Goal: Book appointment/travel/reservation

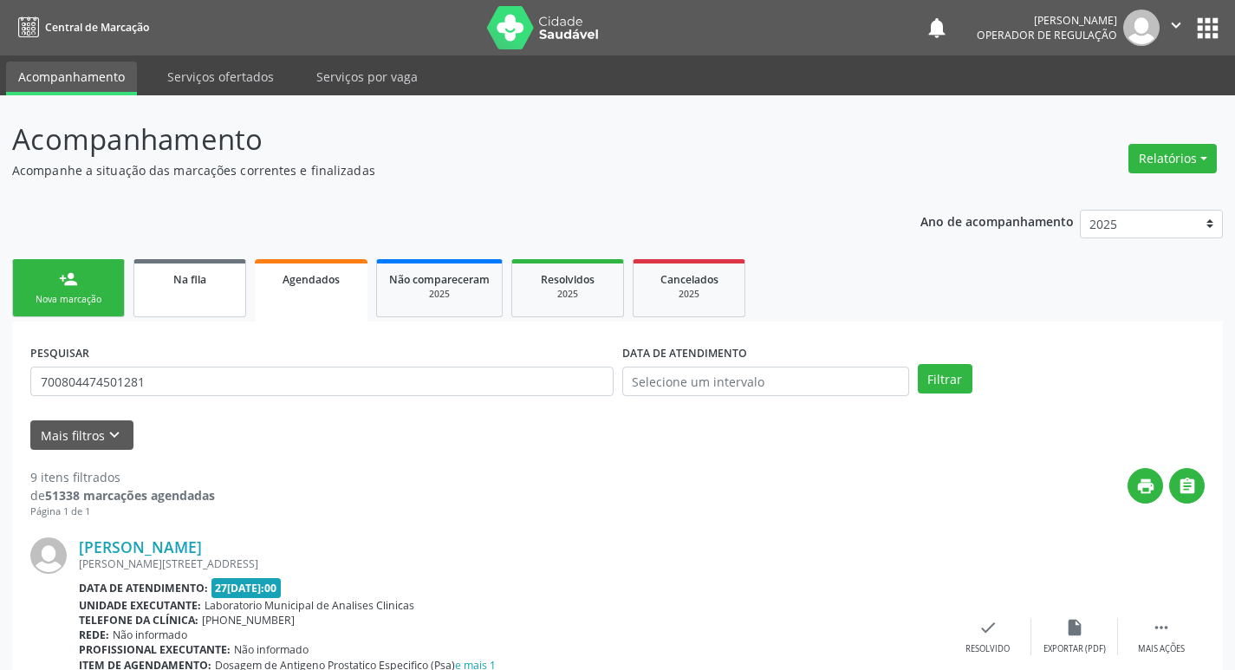
click at [192, 289] on link "Na fila" at bounding box center [189, 288] width 113 height 58
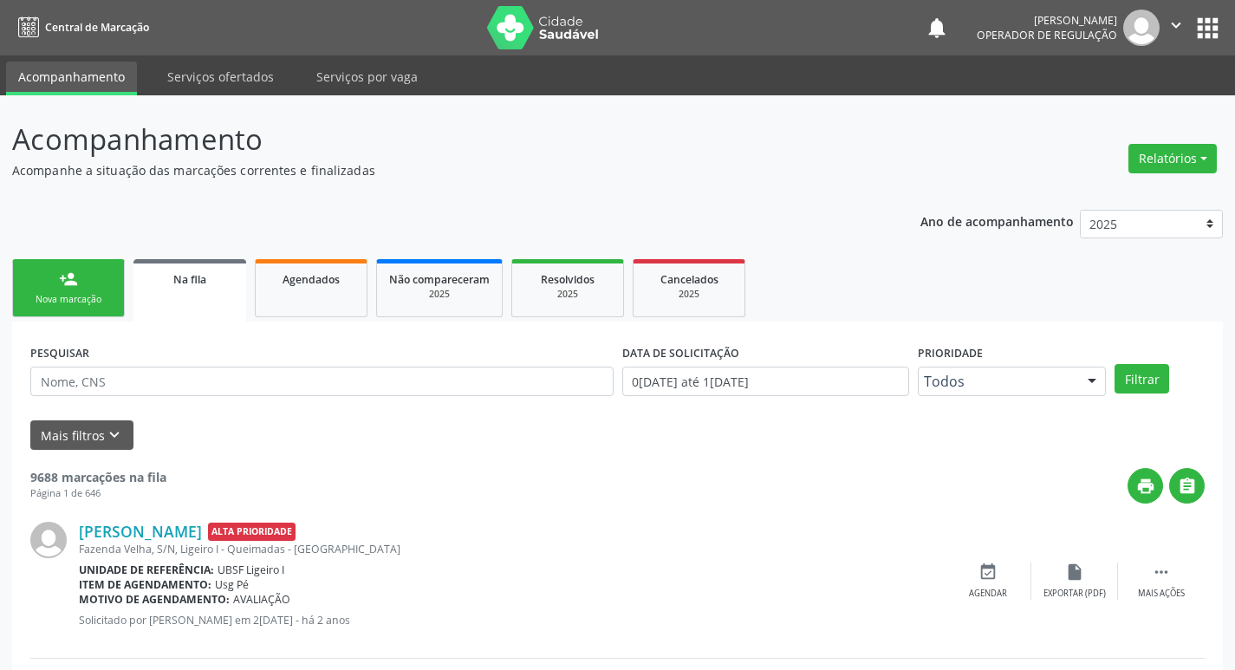
click at [89, 364] on div "PESQUISAR" at bounding box center [322, 374] width 592 height 68
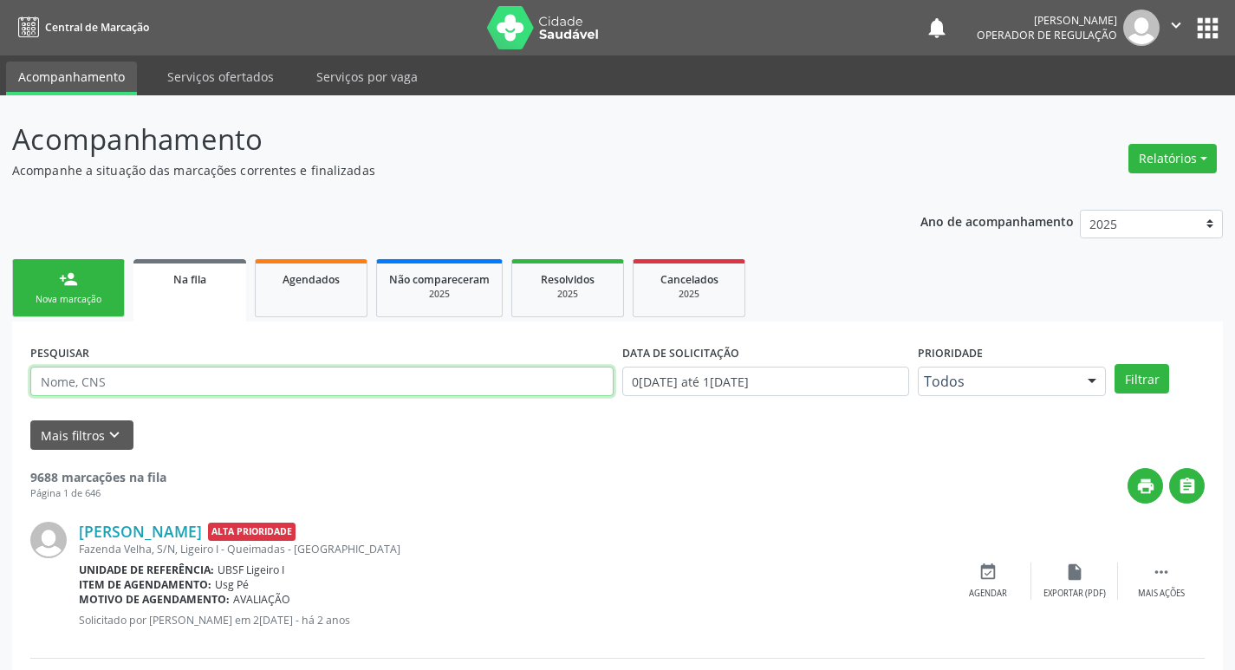
click at [112, 371] on input "text" at bounding box center [321, 381] width 583 height 29
type input "[PERSON_NAME] DE L"
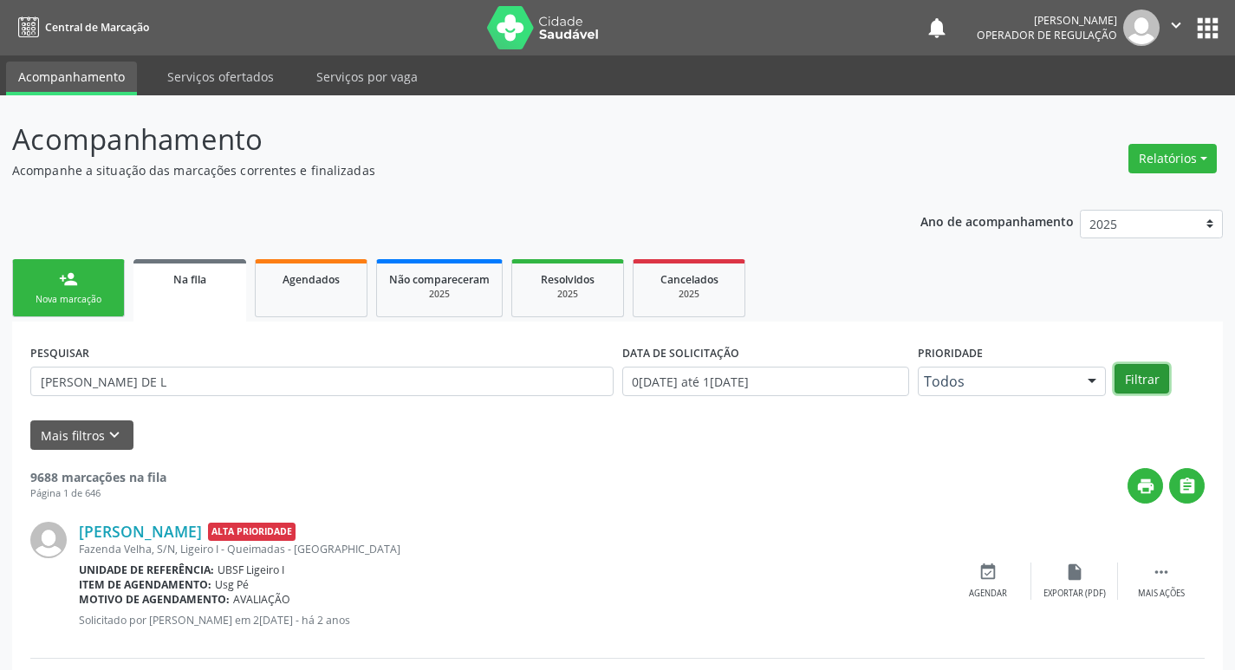
drag, startPoint x: 1148, startPoint y: 380, endPoint x: 1114, endPoint y: 393, distance: 36.2
click at [1148, 378] on button "Filtrar" at bounding box center [1141, 378] width 55 height 29
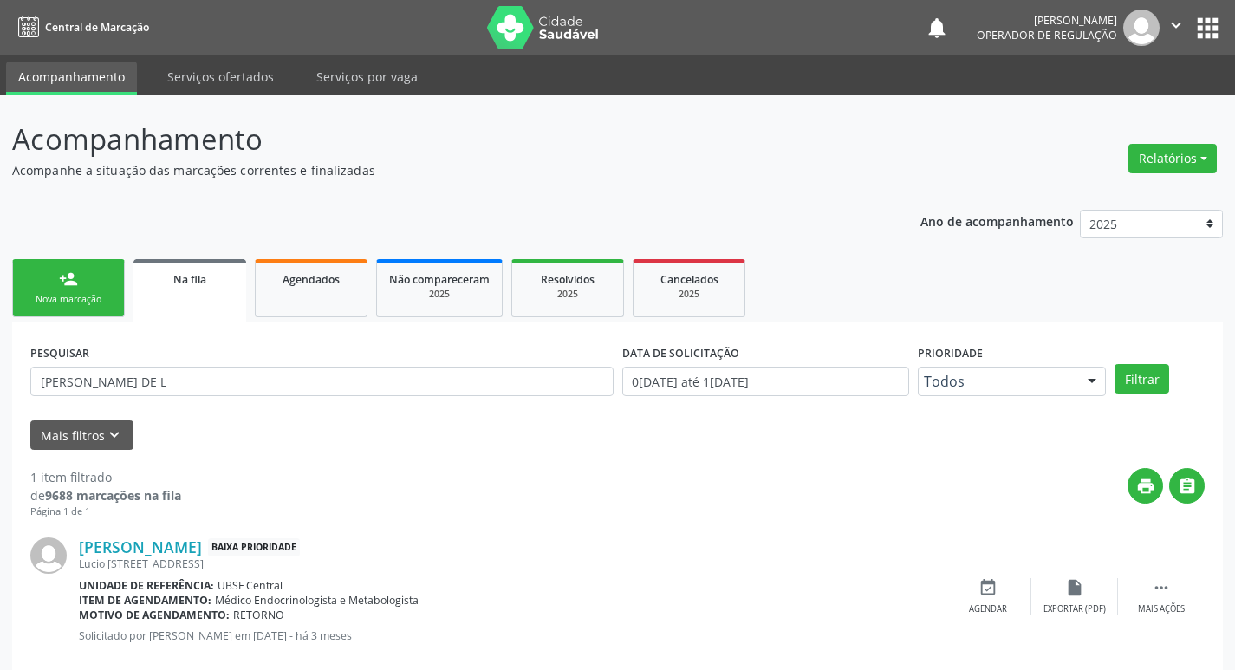
click at [64, 281] on div "person_add" at bounding box center [68, 278] width 19 height 19
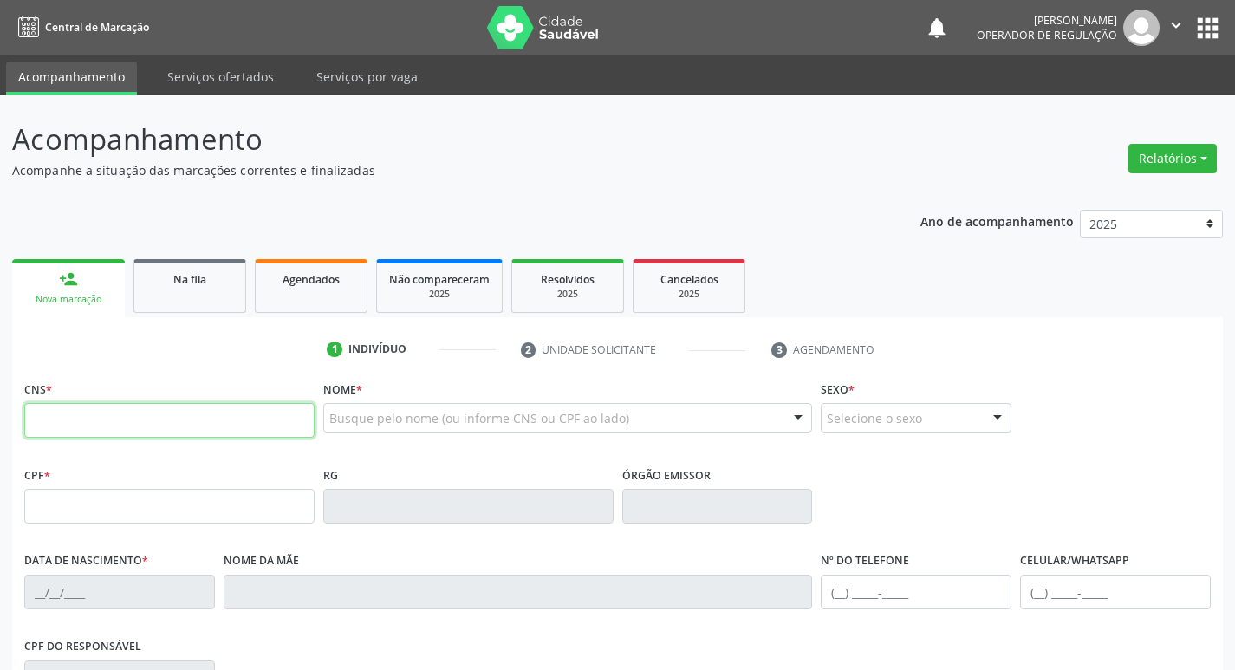
click at [168, 427] on input "text" at bounding box center [169, 420] width 290 height 35
click at [239, 415] on input "701" at bounding box center [169, 420] width 290 height 35
type input "701 4096 4988 6833"
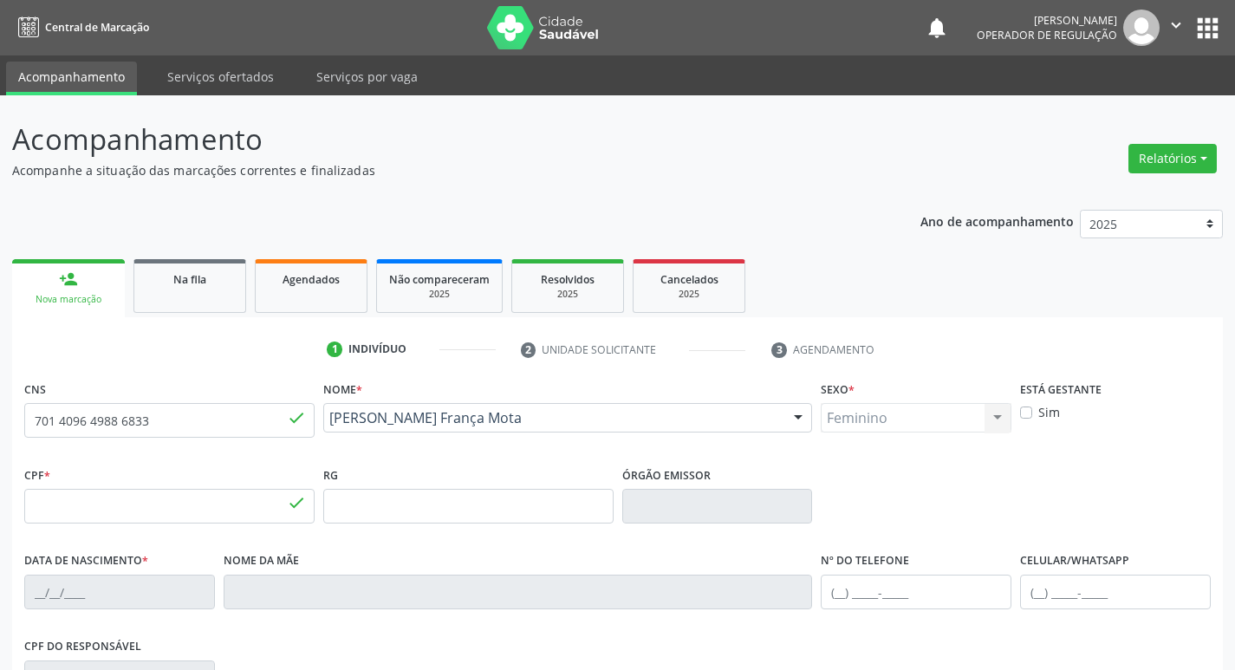
type input "016.165.144-50"
type input "[DATE]"
type input "[PERSON_NAME]"
type input "[PHONE_NUMBER]"
type input "076.678.754-05"
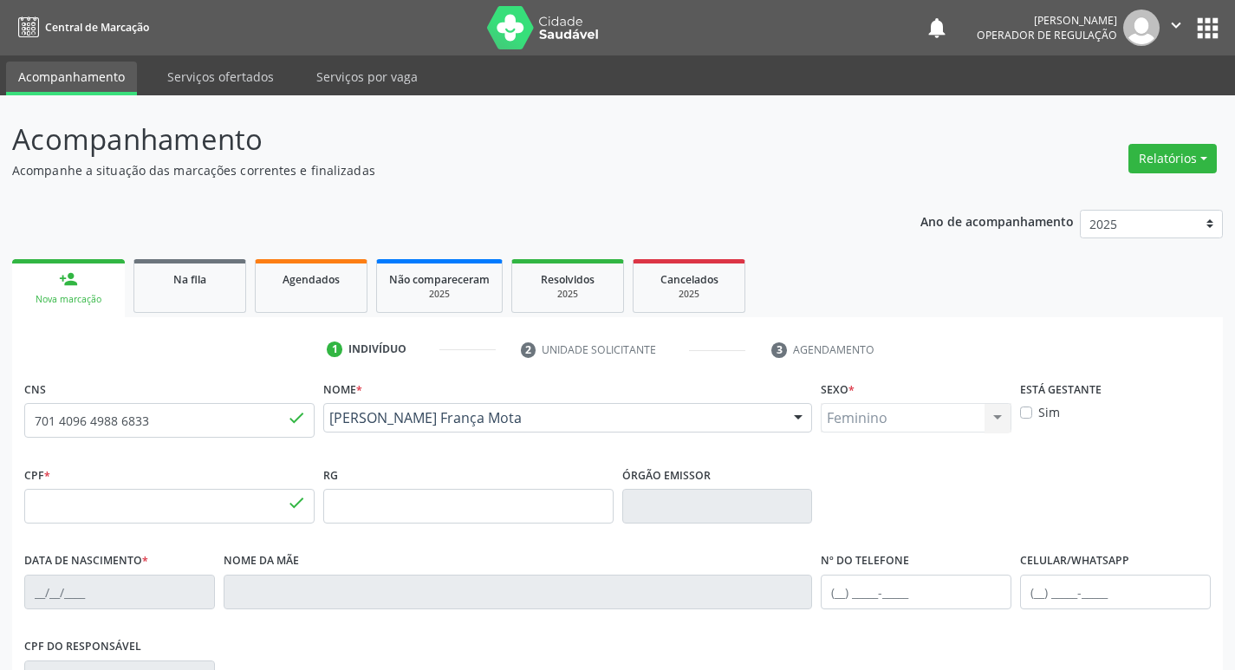
type input "118"
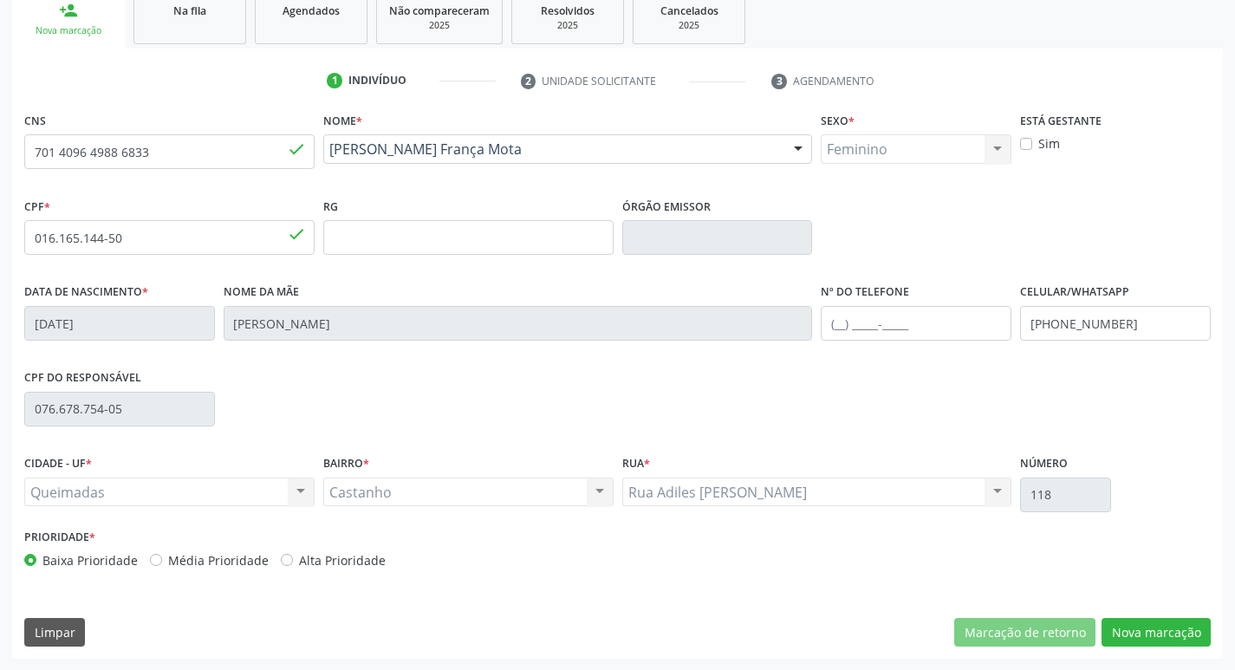
scroll to position [269, 0]
click at [1142, 628] on button "Nova marcação" at bounding box center [1155, 631] width 109 height 29
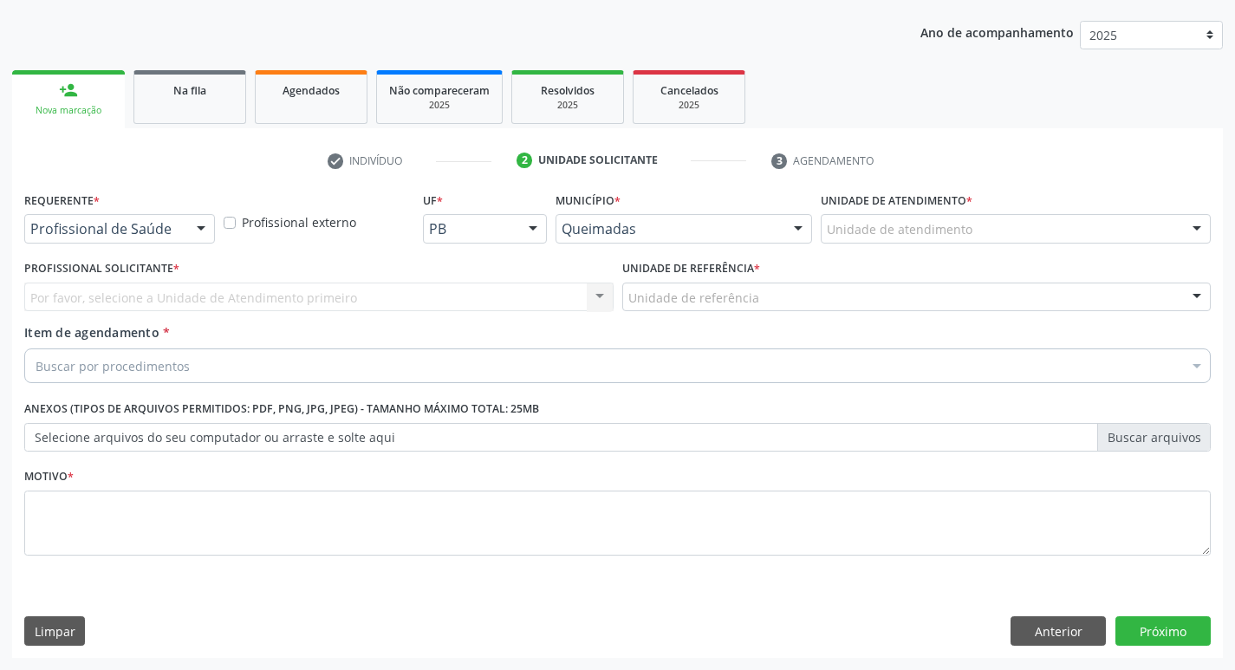
scroll to position [189, 0]
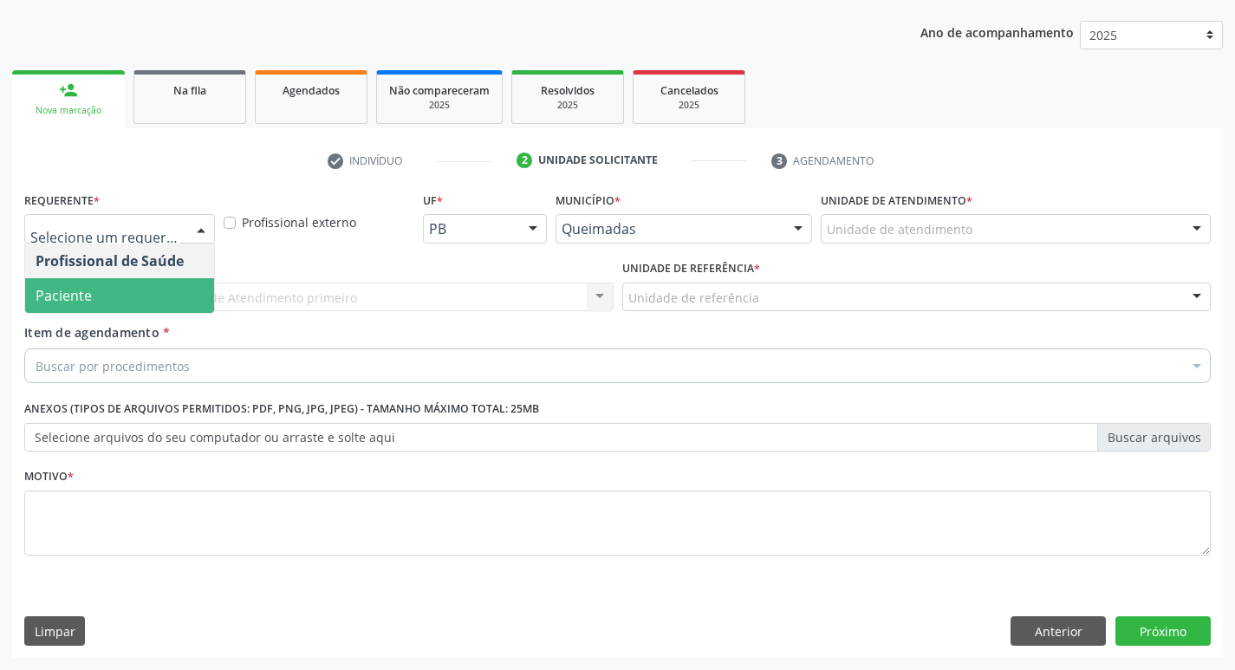
click at [99, 302] on span "Paciente" at bounding box center [119, 295] width 189 height 35
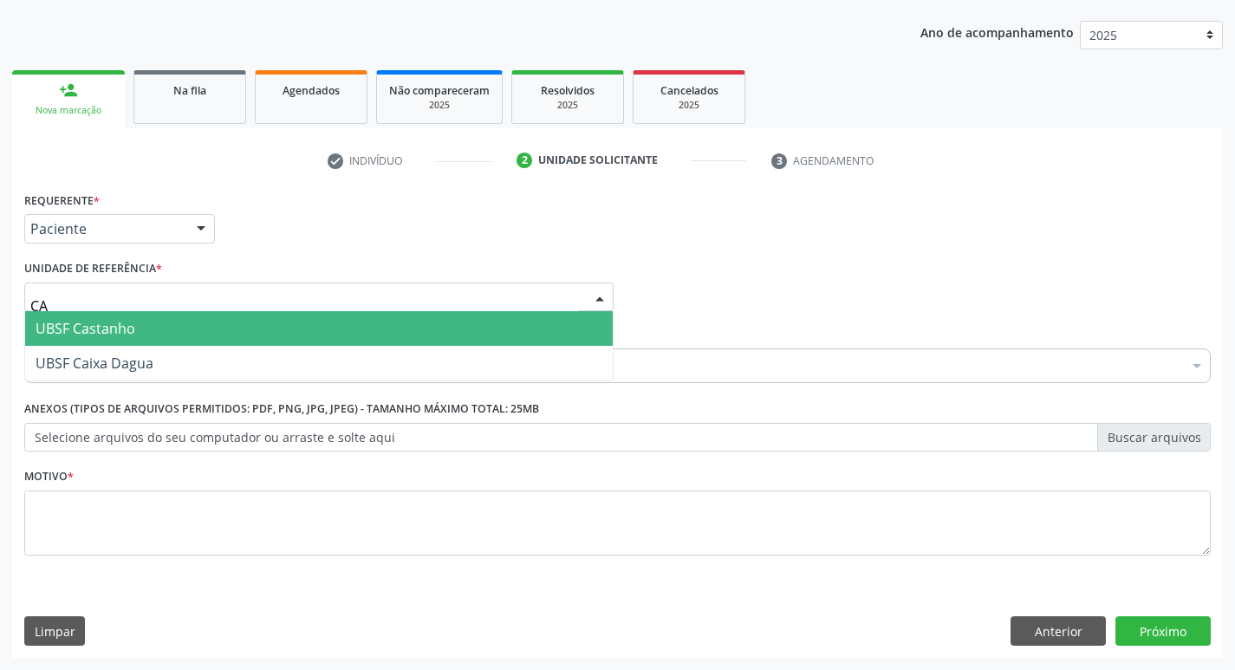
type input "CAS"
click at [127, 330] on span "UBSF Castanho" at bounding box center [86, 328] width 100 height 19
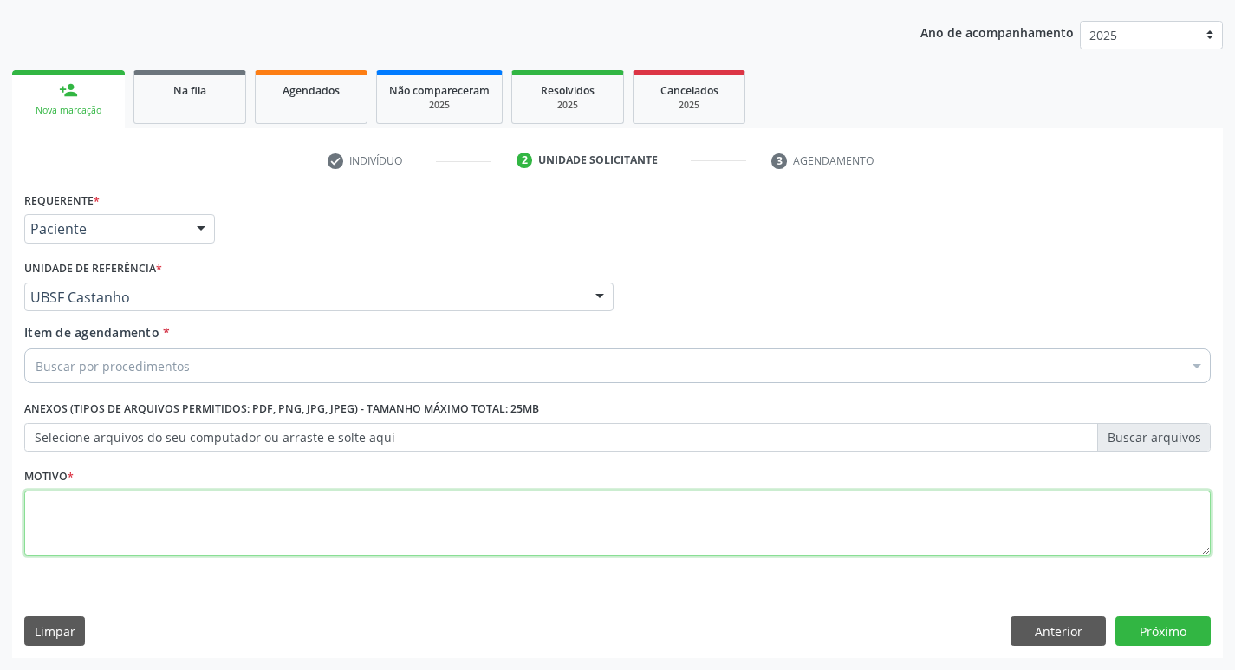
click at [50, 538] on textarea at bounding box center [617, 523] width 1186 height 66
click at [67, 503] on textarea "AVALICAO" at bounding box center [617, 523] width 1186 height 66
type textarea "AVALIACAO"
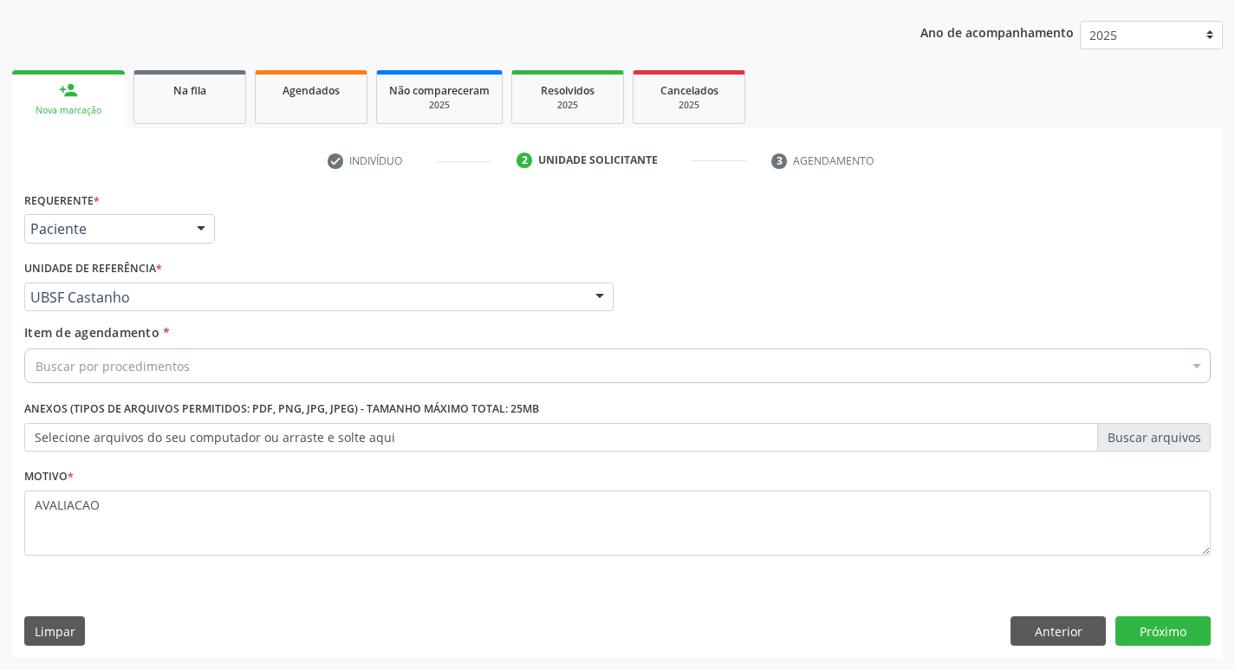
click at [186, 363] on div "Buscar por procedimentos" at bounding box center [617, 365] width 1186 height 35
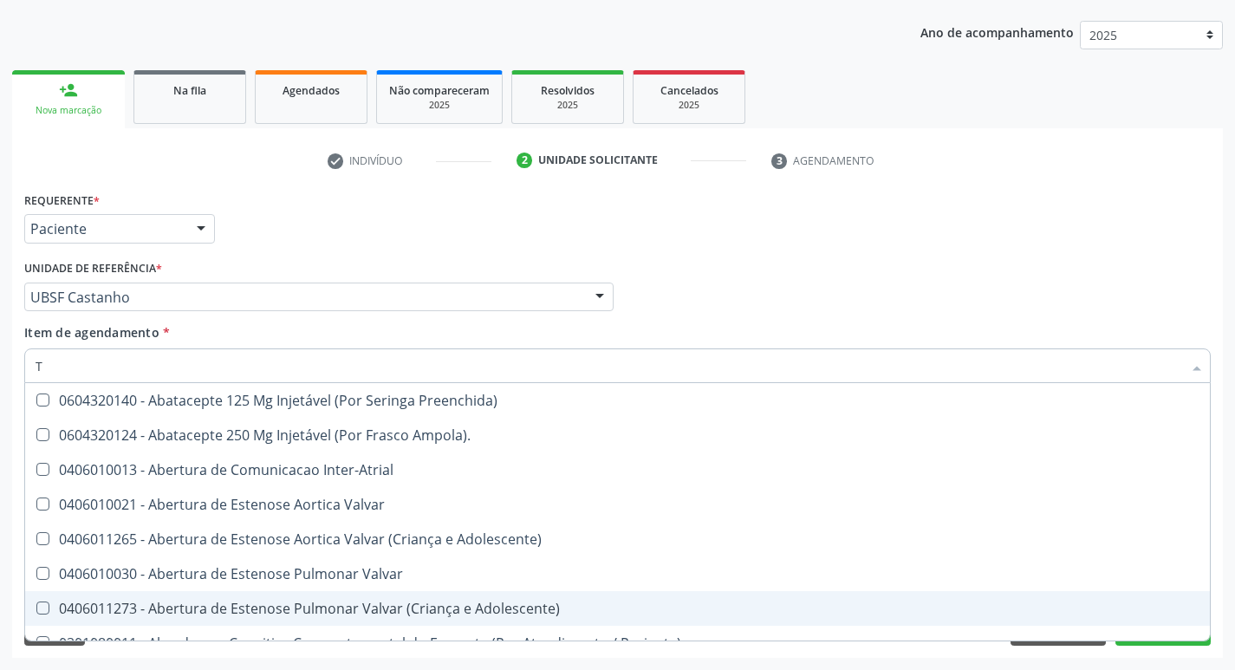
type input "TEMPO DE C"
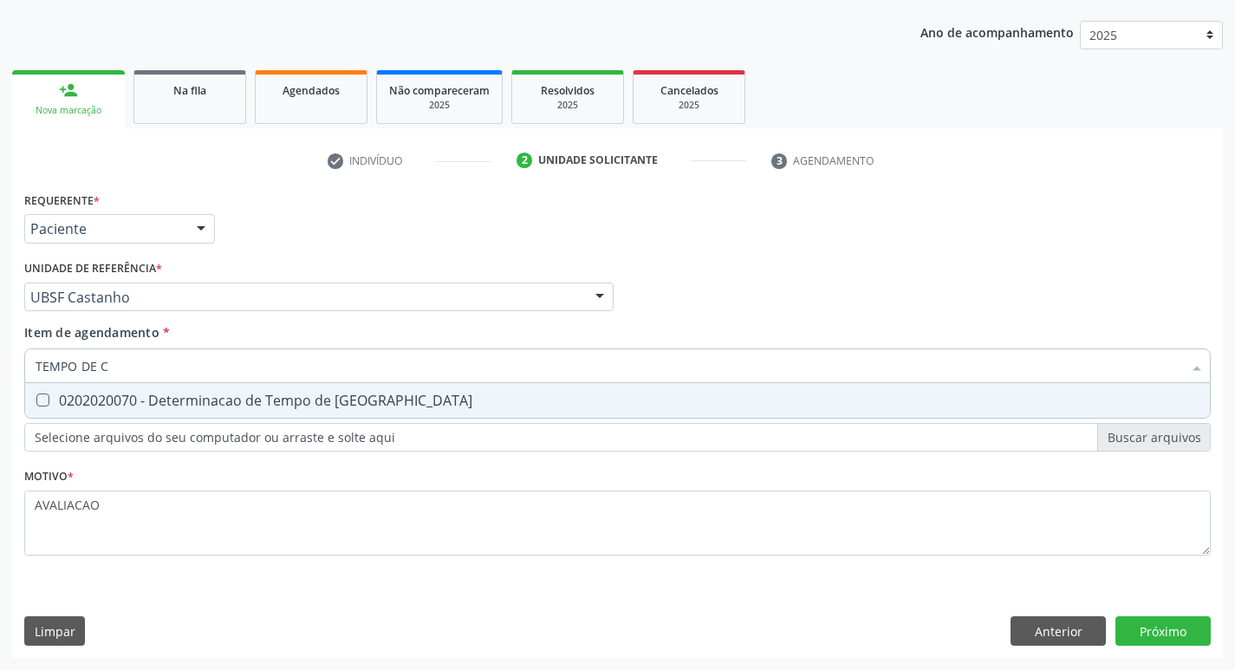
click at [281, 396] on div "0202020070 - Determinacao de Tempo de [GEOGRAPHIC_DATA]" at bounding box center [618, 400] width 1164 height 14
checkbox Coagulacao "true"
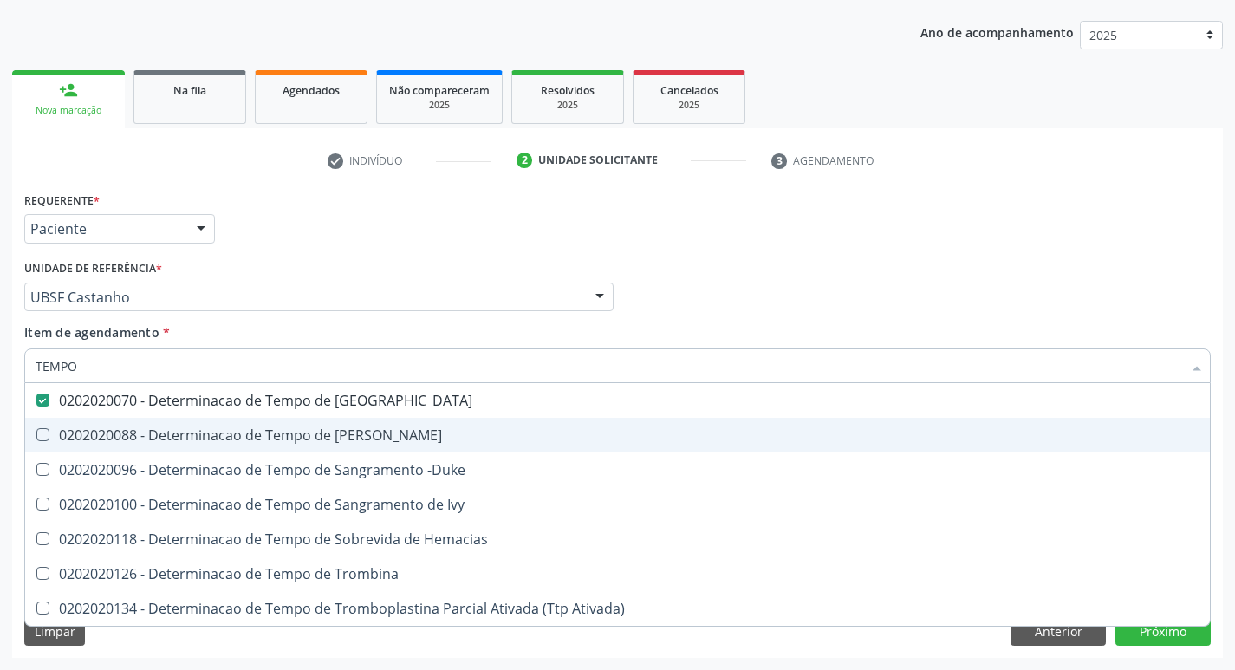
type input "TEMPO"
checkbox Coagulacao "false"
type input "T"
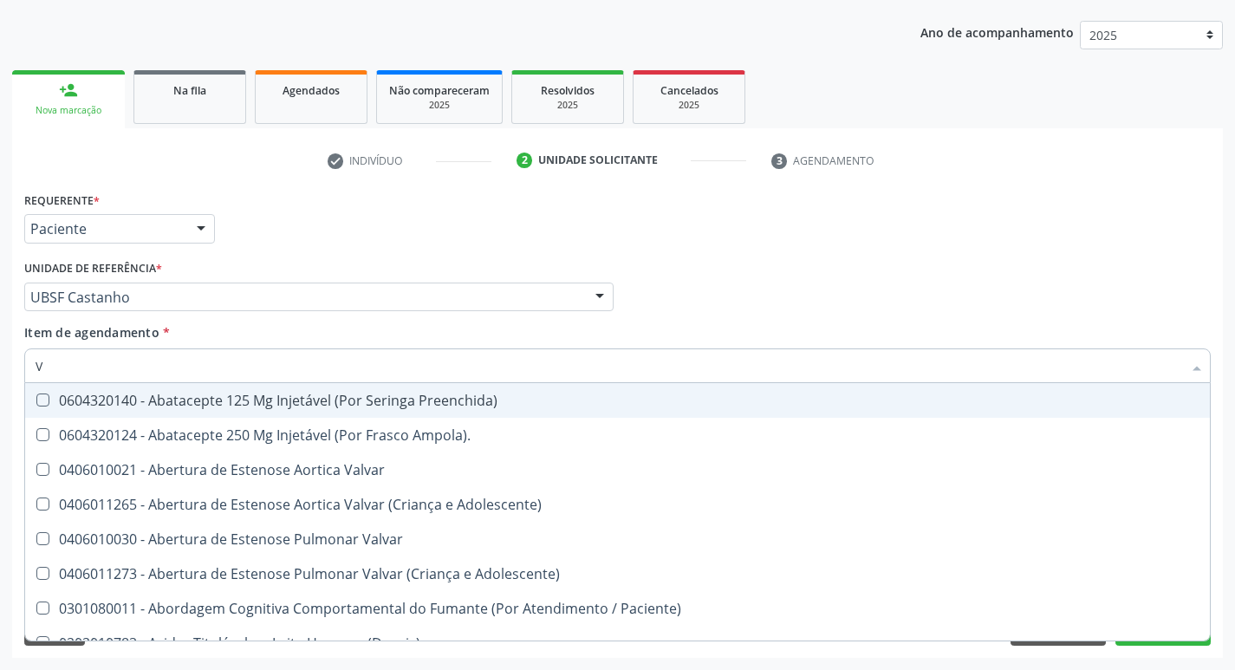
type input "VITAM"
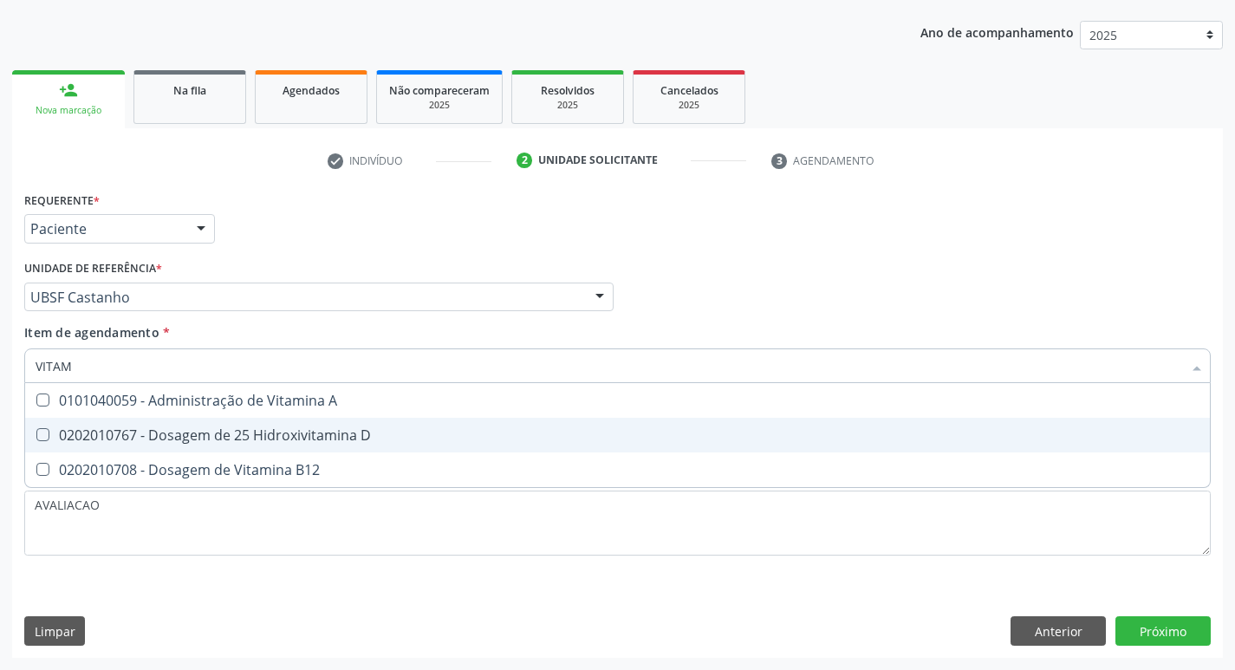
click at [239, 435] on div "0202010767 - Dosagem de 25 Hidroxivitamina D" at bounding box center [618, 435] width 1164 height 14
checkbox D "true"
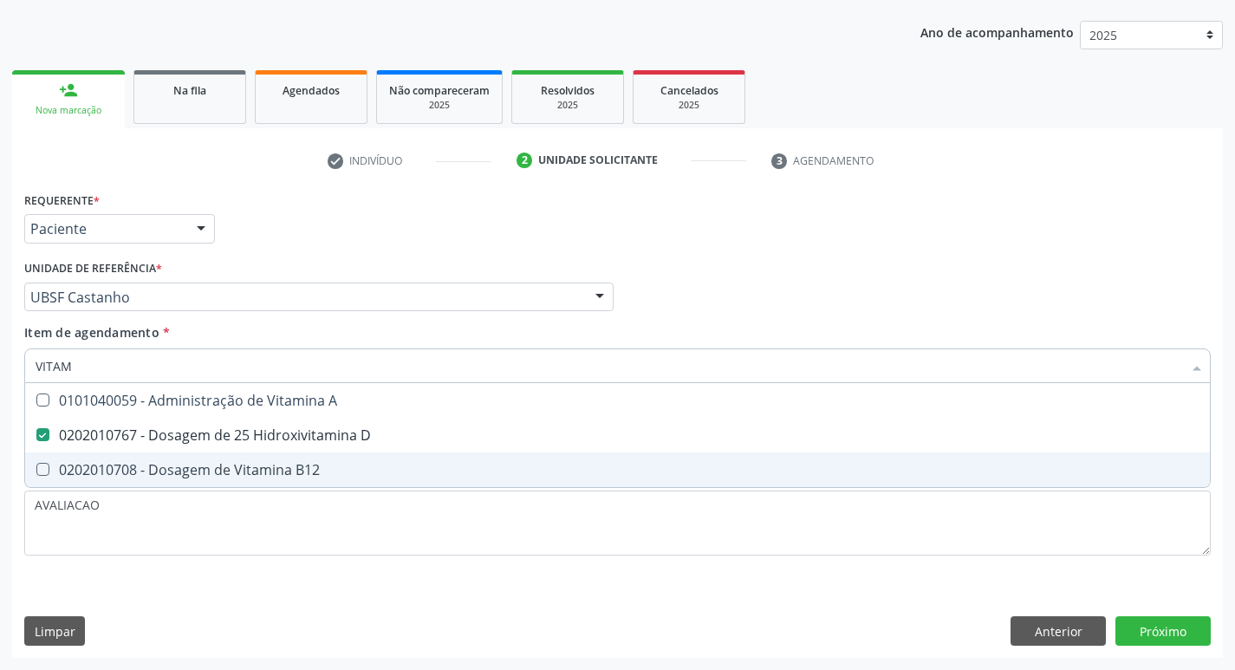
click at [244, 455] on span "0202010708 - Dosagem de Vitamina B12" at bounding box center [617, 469] width 1185 height 35
checkbox B12 "true"
click at [1169, 632] on div "Requerente * Paciente Profissional de Saúde Paciente Nenhum resultado encontrad…" at bounding box center [617, 422] width 1211 height 471
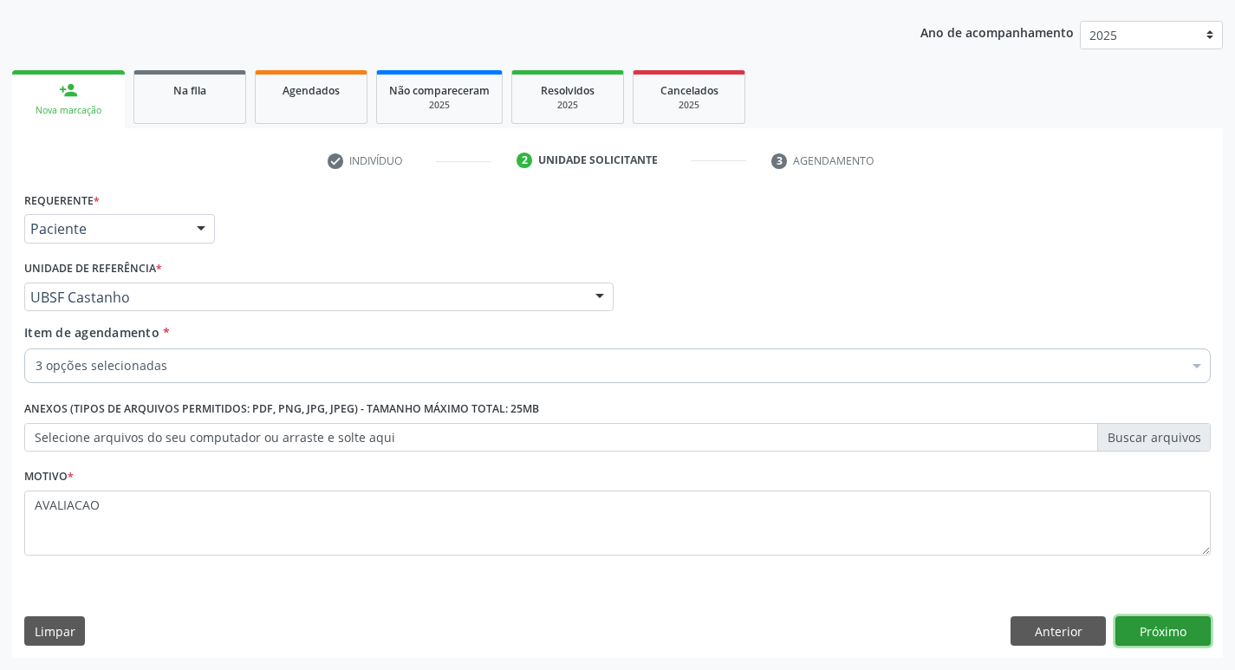
click at [1181, 634] on button "Próximo" at bounding box center [1162, 630] width 95 height 29
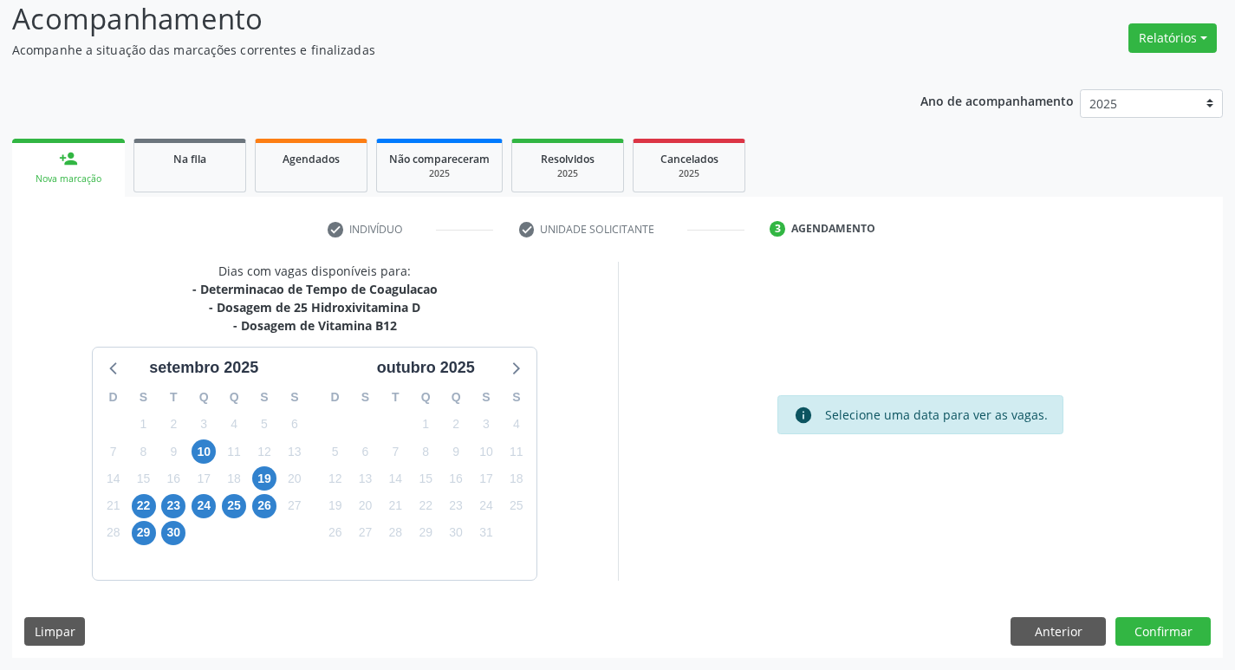
scroll to position [120, 0]
click at [135, 511] on span "22" at bounding box center [144, 506] width 24 height 24
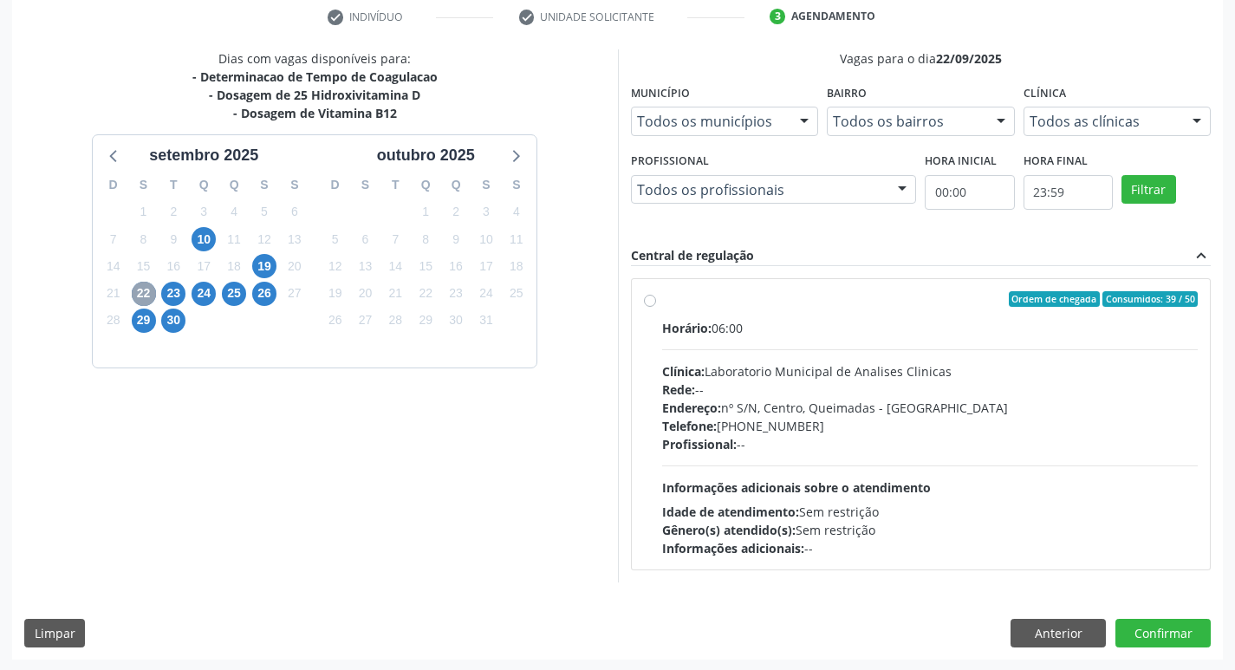
scroll to position [334, 0]
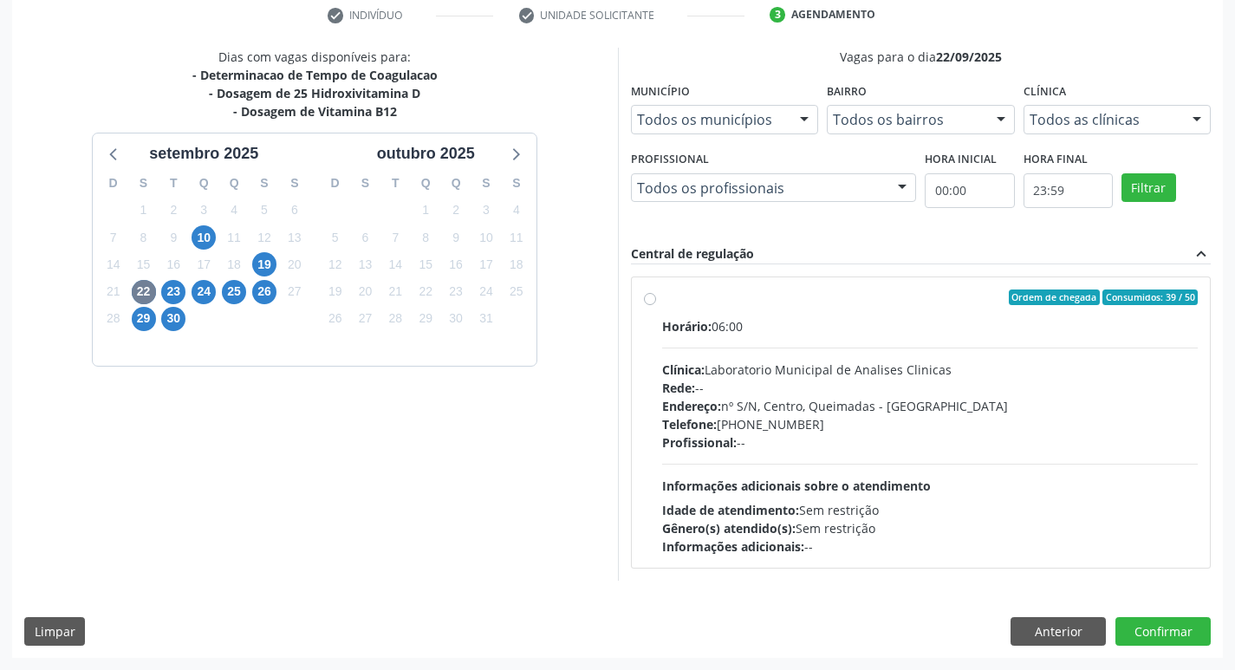
click at [737, 383] on div "Rede: --" at bounding box center [930, 388] width 536 height 18
click at [656, 305] on input "Ordem de chegada Consumidos: 39 / 50 Horário: 06:00 Clínica: Laboratorio Munici…" at bounding box center [650, 297] width 12 height 16
radio input "true"
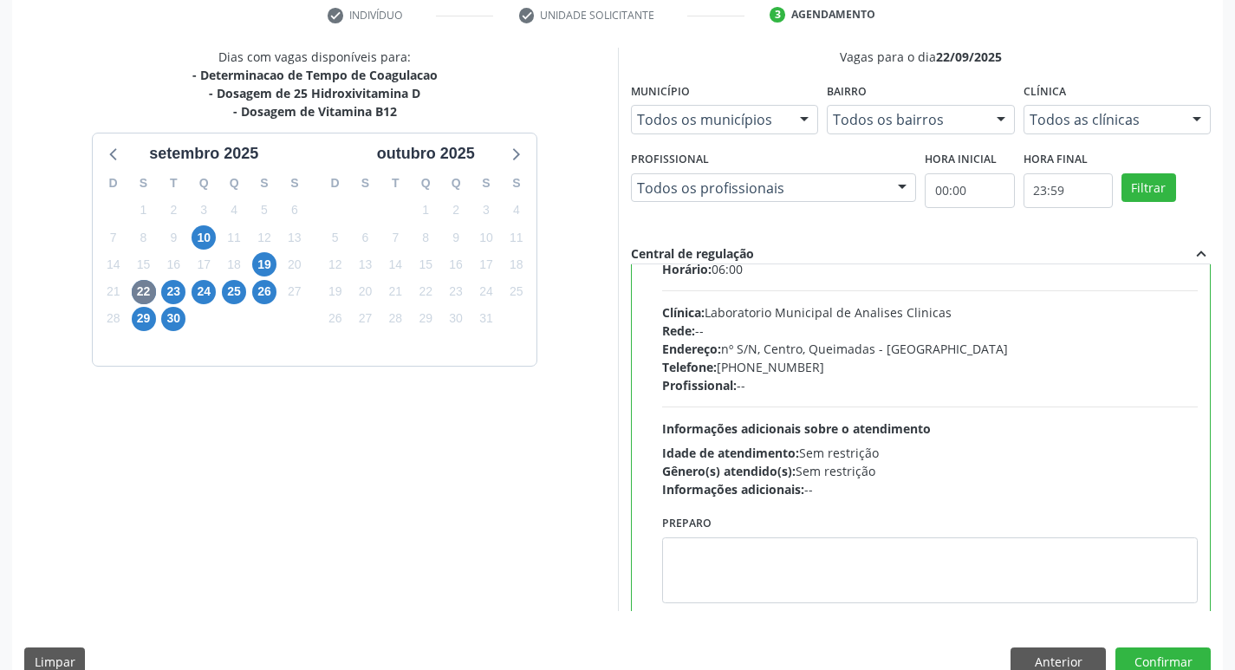
scroll to position [86, 0]
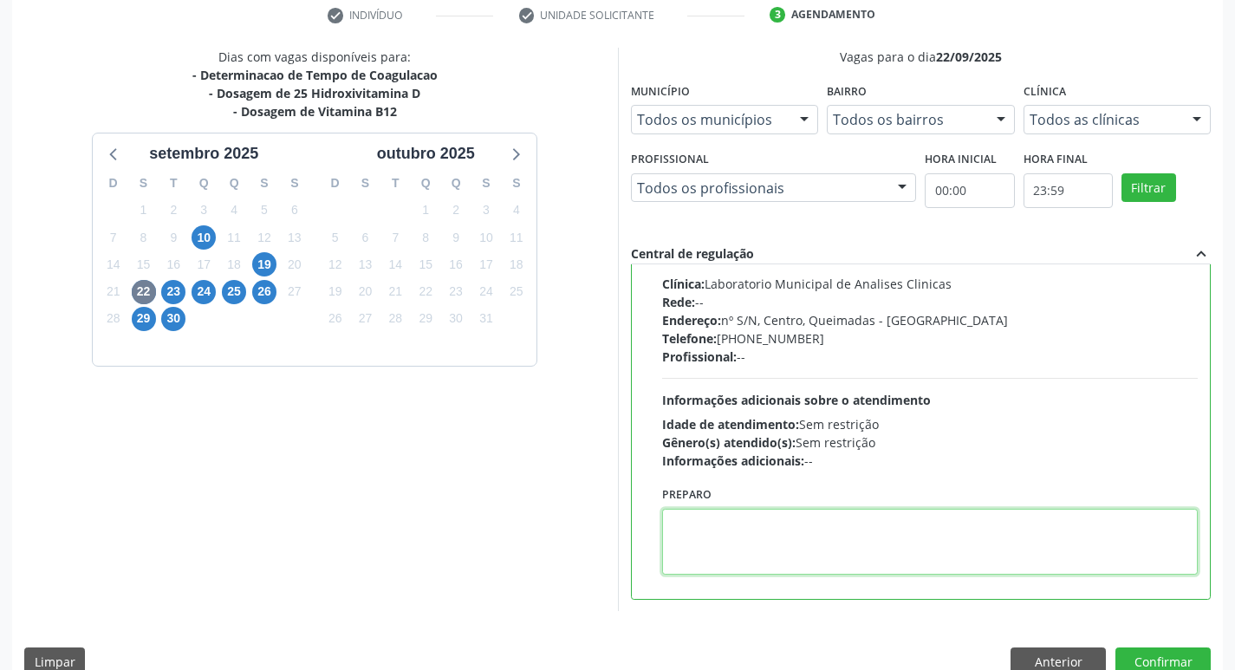
click at [730, 566] on textarea at bounding box center [930, 542] width 536 height 66
paste textarea "IR EM [GEOGRAPHIC_DATA]"
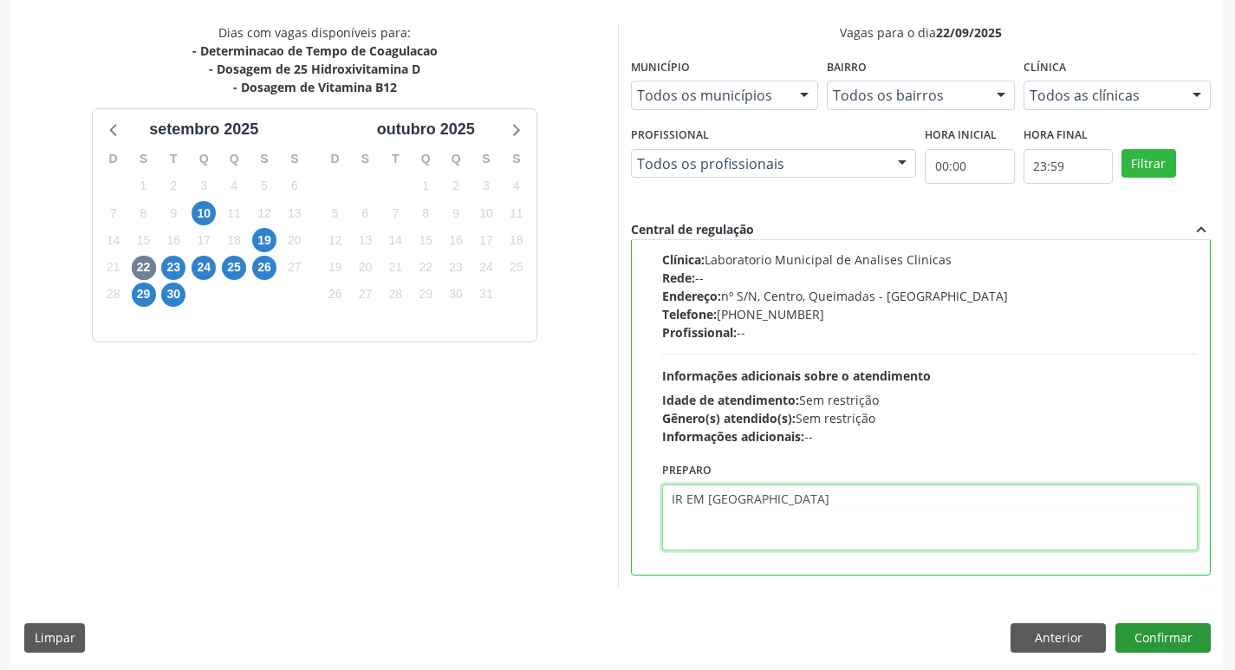
scroll to position [366, 0]
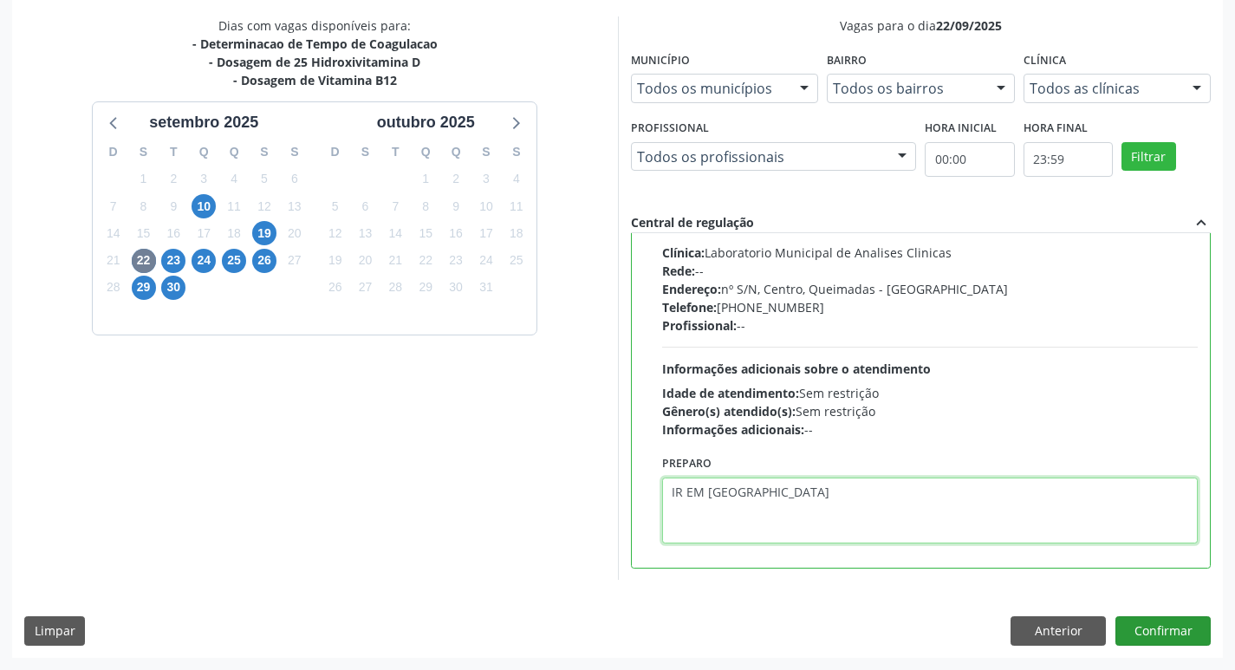
type textarea "IR EM [GEOGRAPHIC_DATA]"
click at [1160, 624] on button "Confirmar" at bounding box center [1162, 630] width 95 height 29
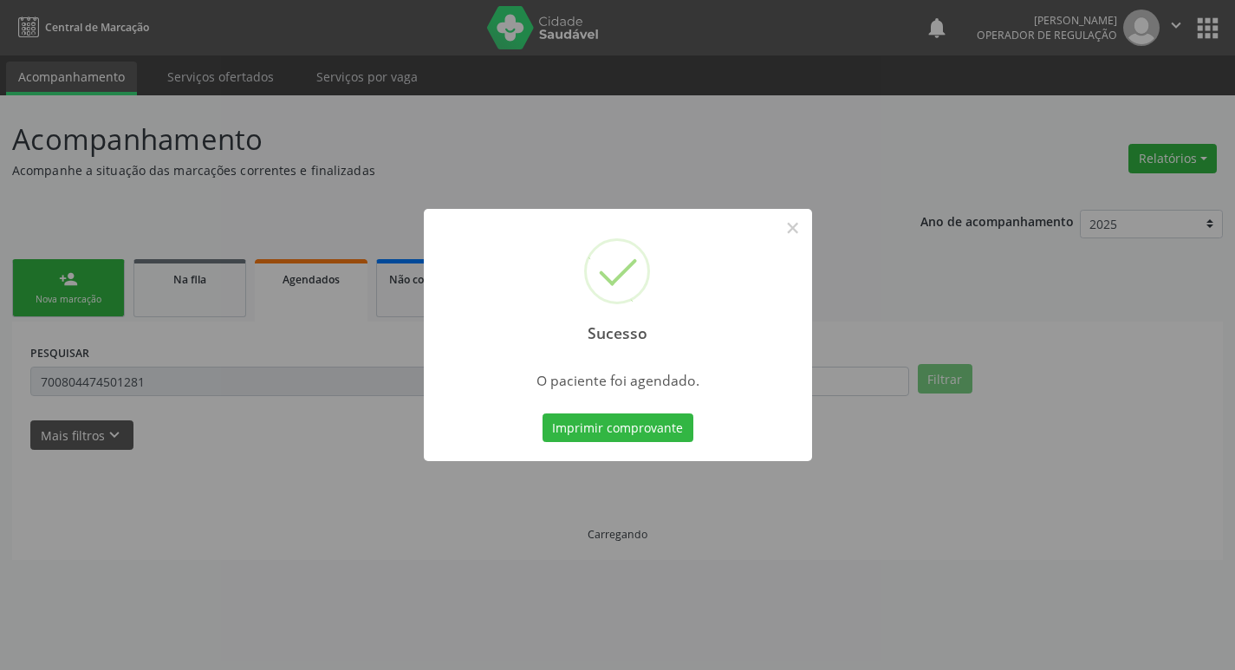
scroll to position [0, 0]
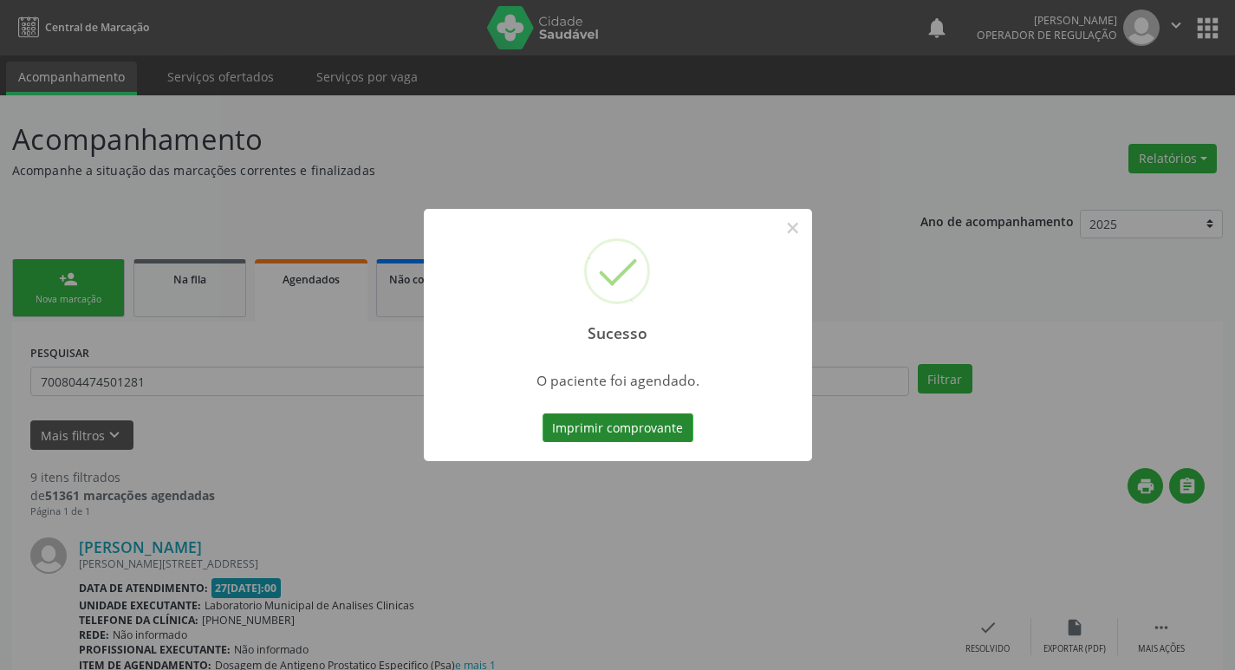
click at [669, 424] on button "Imprimir comprovante" at bounding box center [617, 427] width 151 height 29
